Goal: Transaction & Acquisition: Obtain resource

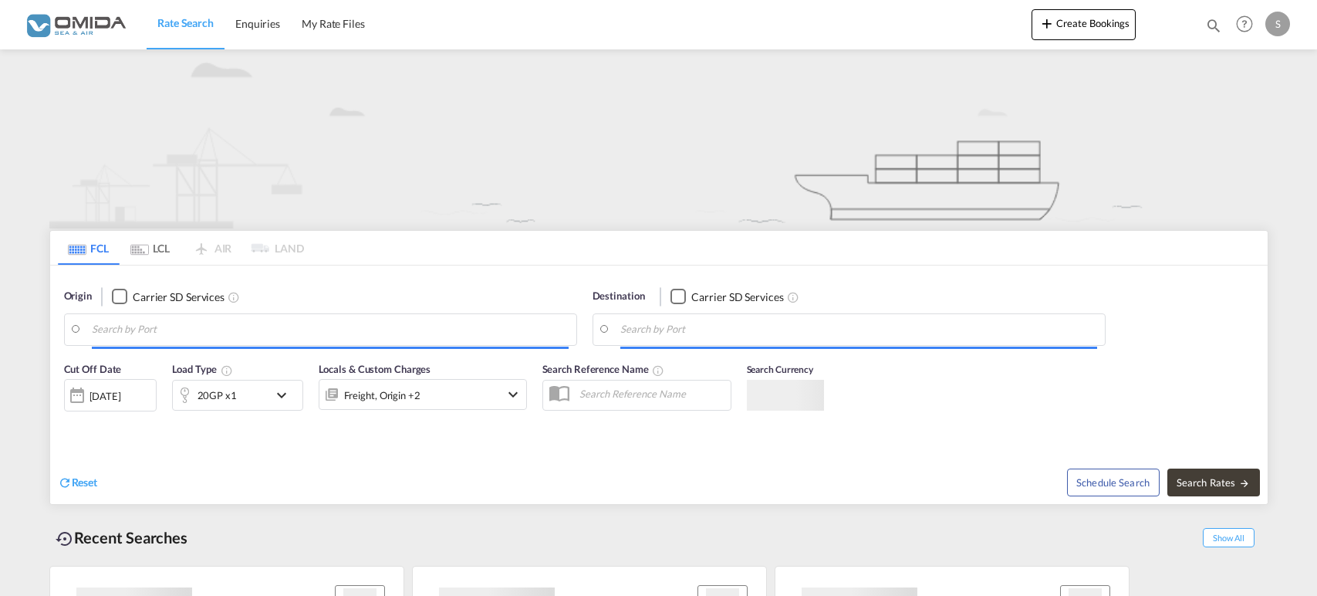
type input "Buenaventura, [GEOGRAPHIC_DATA]"
type input "Gdansk, PLGDN"
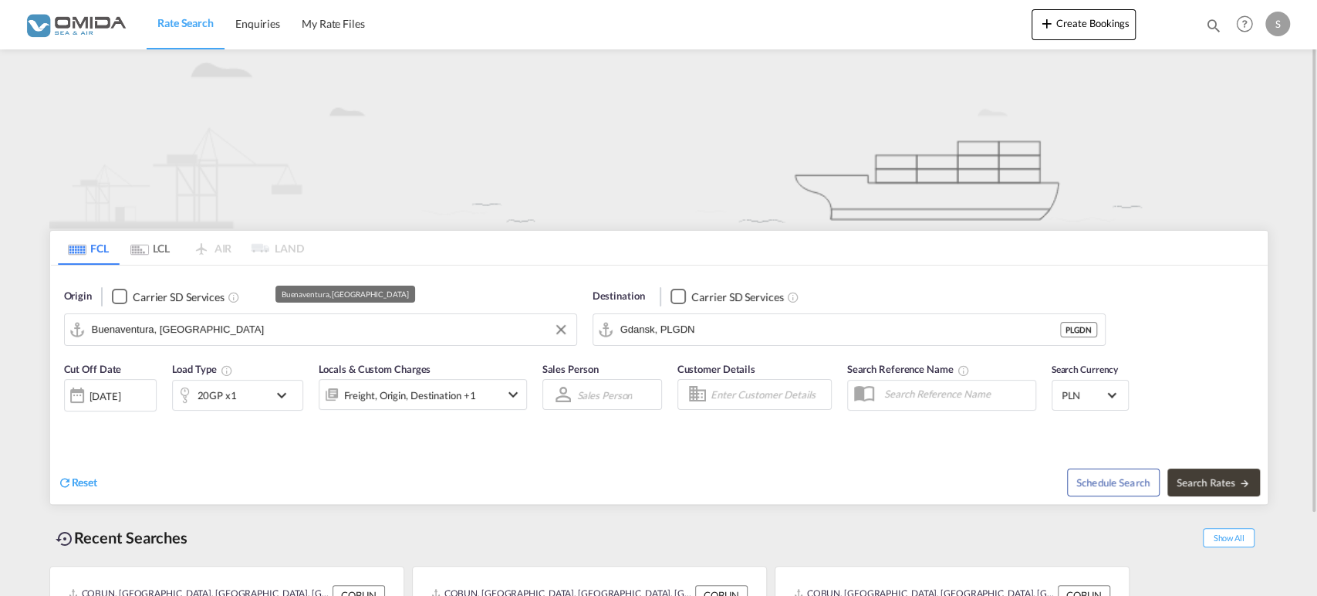
click at [169, 319] on input "Buenaventura, [GEOGRAPHIC_DATA]" at bounding box center [330, 329] width 477 height 23
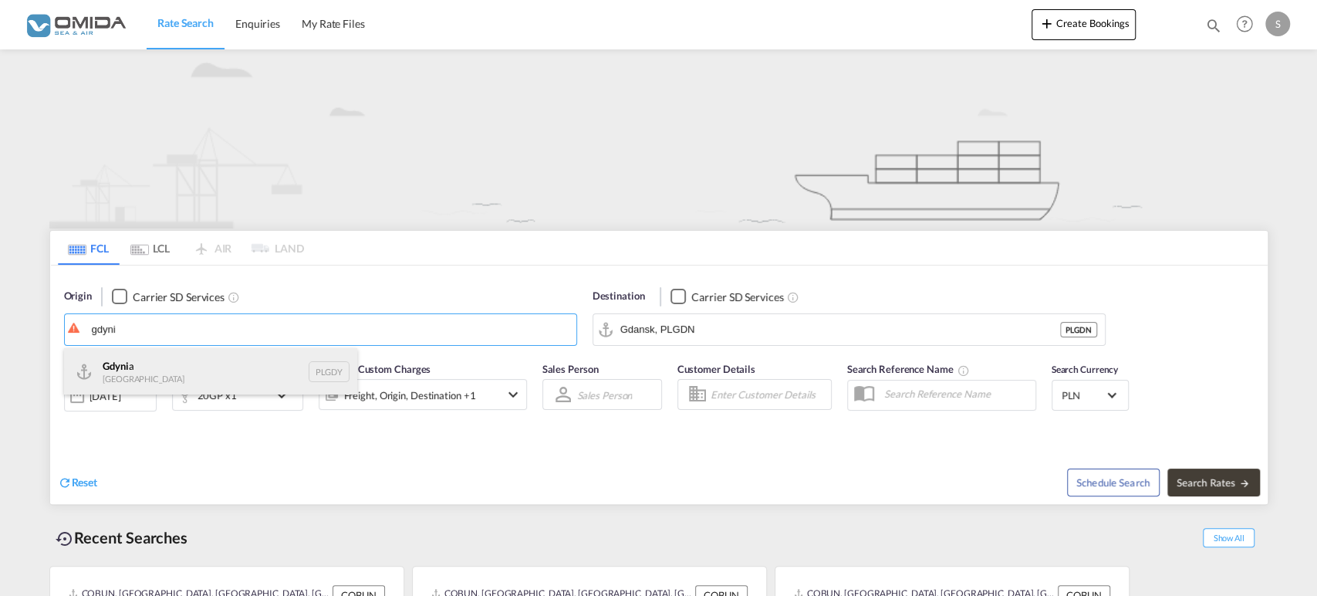
click at [147, 369] on div "Gdyni a [GEOGRAPHIC_DATA] PLGDY" at bounding box center [210, 371] width 293 height 46
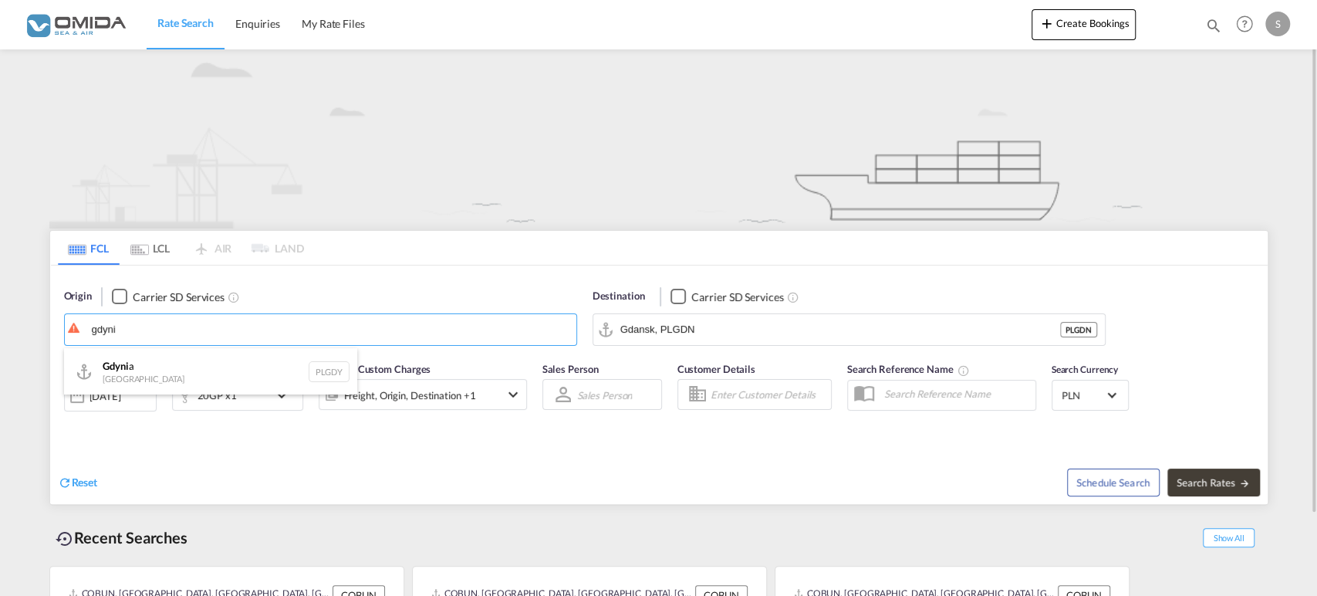
type input "[GEOGRAPHIC_DATA], PLGDY"
click at [713, 330] on input "Gdansk, PLGDN" at bounding box center [858, 329] width 477 height 23
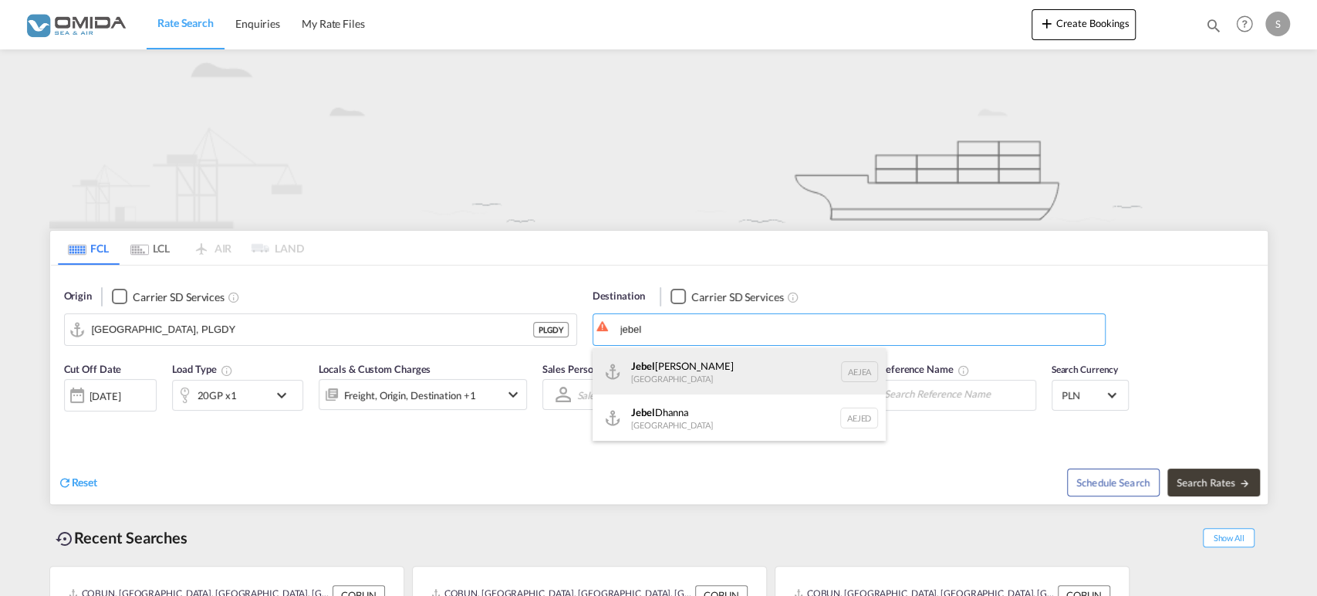
click at [710, 358] on div "[GEOGRAPHIC_DATA] [GEOGRAPHIC_DATA]" at bounding box center [738, 371] width 293 height 46
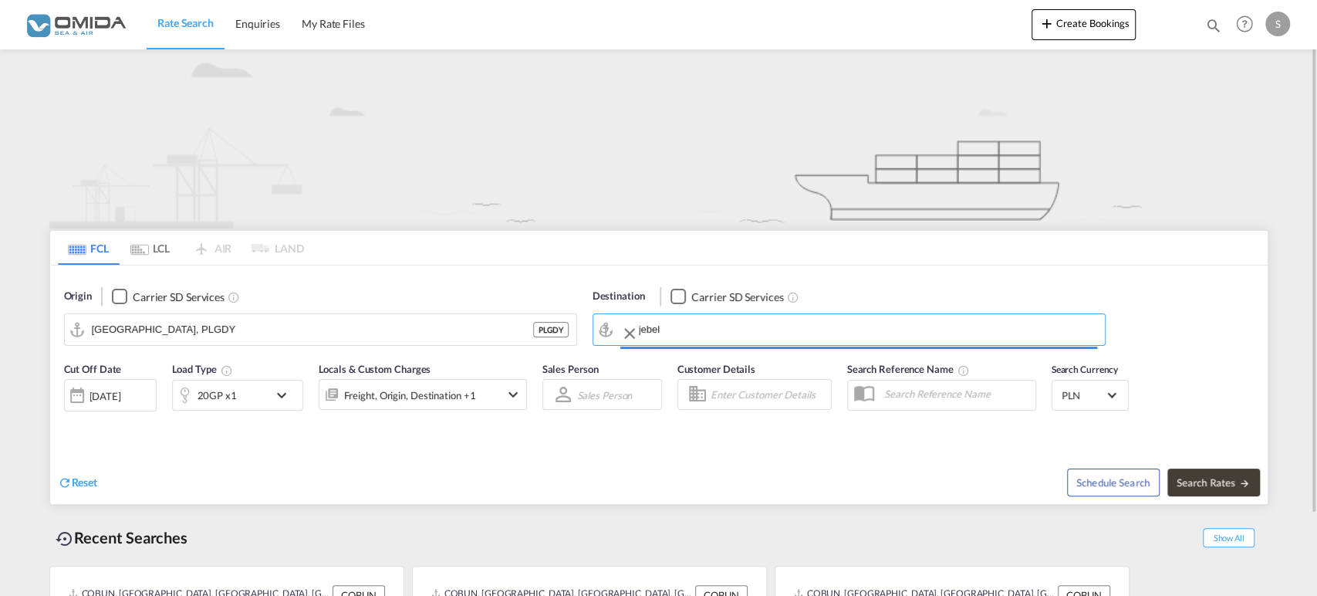
type input "[GEOGRAPHIC_DATA], [GEOGRAPHIC_DATA]"
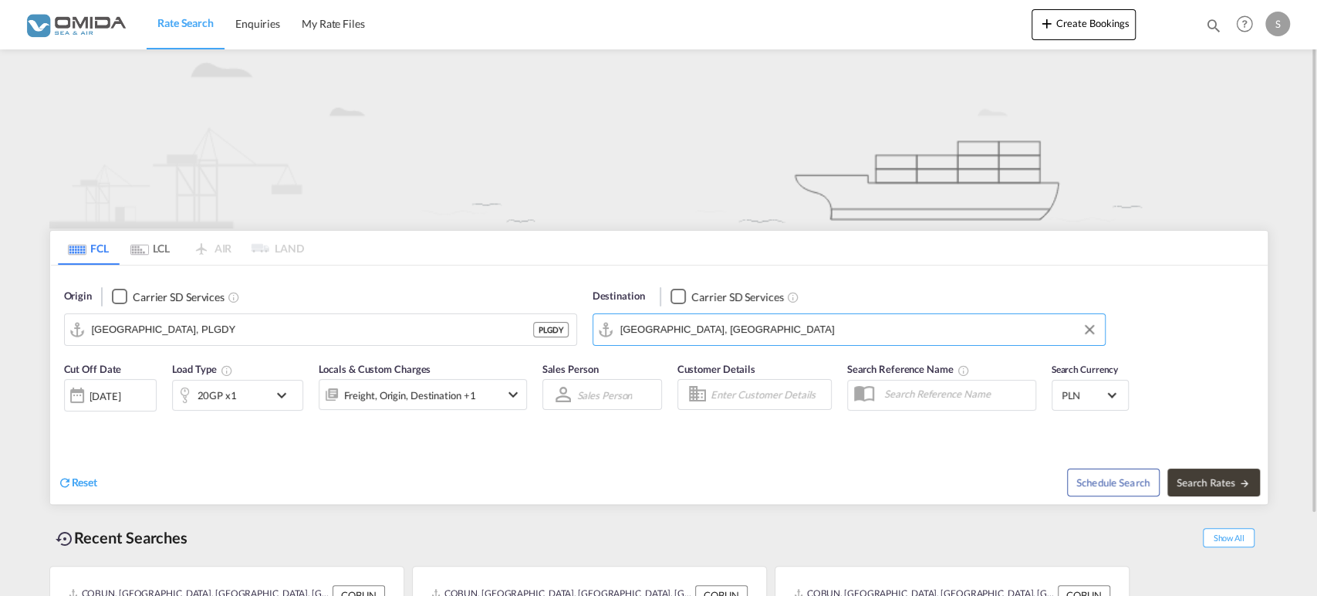
click at [272, 392] on md-icon "icon-chevron-down" at bounding box center [285, 395] width 26 height 19
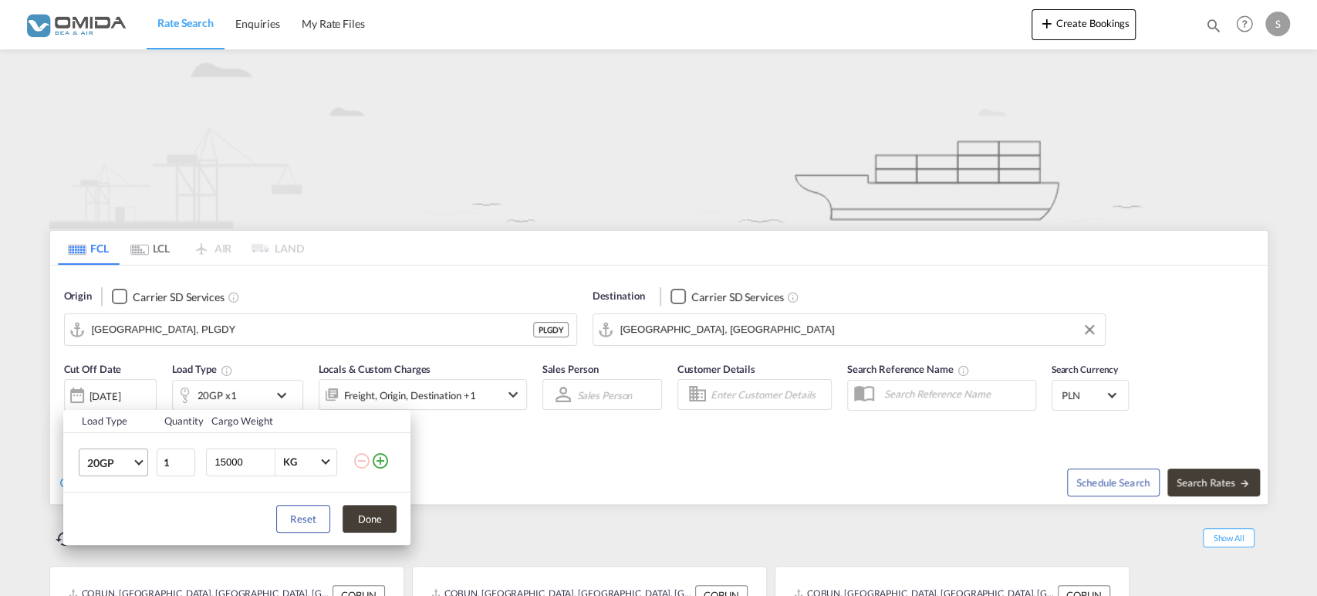
click at [130, 464] on span "20GP" at bounding box center [109, 462] width 45 height 15
click at [125, 474] on md-option "40HC" at bounding box center [127, 483] width 105 height 37
click at [228, 461] on input "15000" at bounding box center [244, 462] width 62 height 26
type input "24000"
click at [371, 521] on button "Done" at bounding box center [370, 518] width 54 height 28
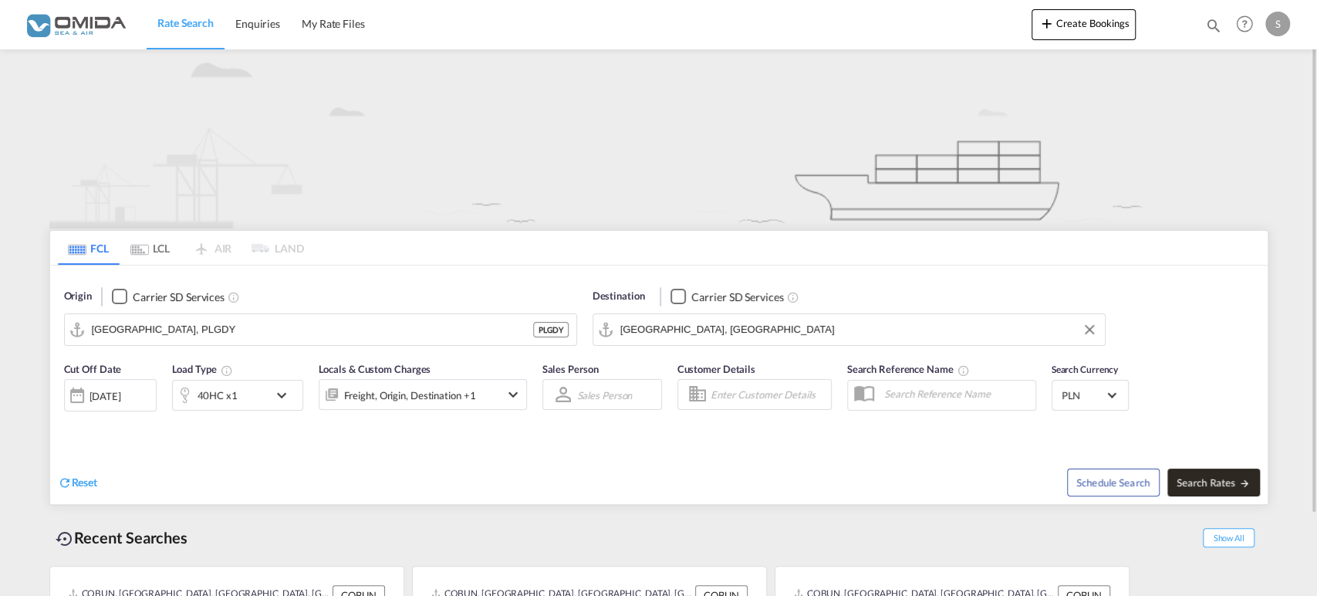
click at [1229, 482] on span "Search Rates" at bounding box center [1213, 482] width 74 height 12
type input "PLGDY to AEJEA / [DATE]"
